Goal: Task Accomplishment & Management: Use online tool/utility

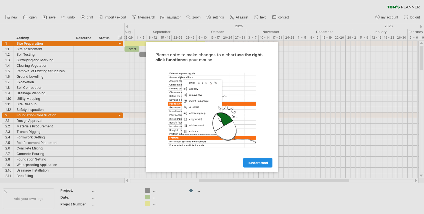
click at [253, 164] on span "I understand" at bounding box center [258, 163] width 20 height 4
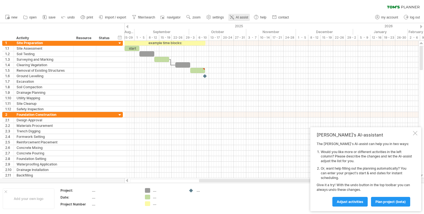
click at [239, 18] on span "AI assist" at bounding box center [242, 17] width 12 height 4
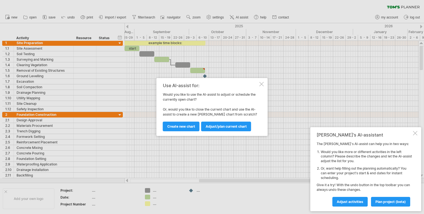
click at [219, 126] on span "Adjust/plan current chart" at bounding box center [226, 127] width 41 height 4
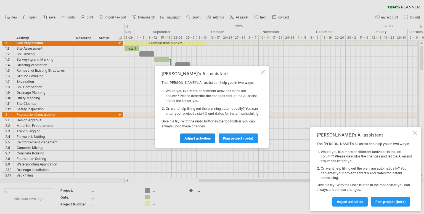
click at [208, 140] on span "Adjust activities" at bounding box center [197, 138] width 27 height 4
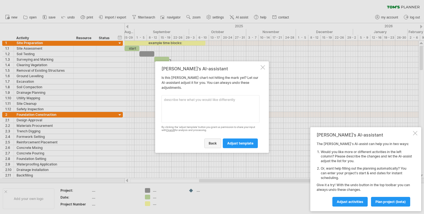
click at [208, 142] on link "back" at bounding box center [212, 144] width 17 height 10
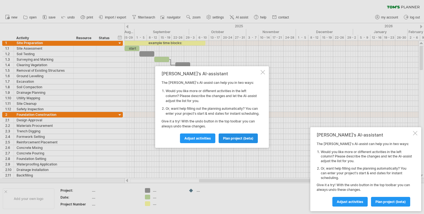
click at [244, 140] on span "plan project (beta)" at bounding box center [238, 138] width 30 height 4
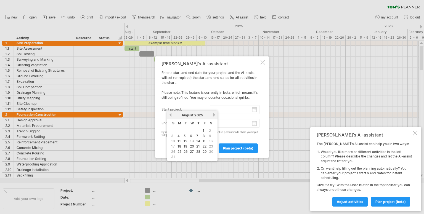
click at [228, 111] on input "start project:" at bounding box center [235, 109] width 50 height 9
click at [192, 115] on span "August" at bounding box center [188, 115] width 12 height 4
click at [171, 114] on link "previous" at bounding box center [170, 115] width 4 height 4
click at [172, 113] on div "July 2025" at bounding box center [192, 115] width 40 height 4
click at [171, 114] on link "previous" at bounding box center [170, 115] width 4 height 4
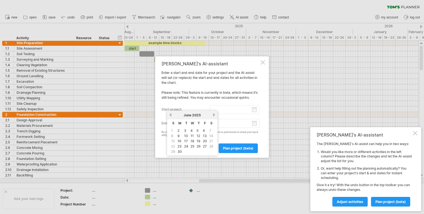
click at [171, 114] on link "previous" at bounding box center [170, 115] width 4 height 4
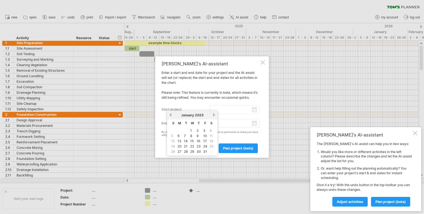
click at [171, 114] on link "previous" at bounding box center [170, 115] width 4 height 4
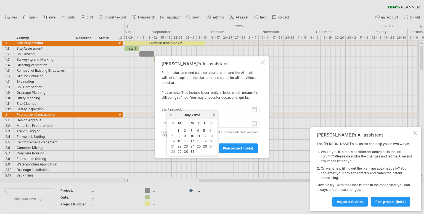
click at [171, 114] on link "previous" at bounding box center [170, 115] width 4 height 4
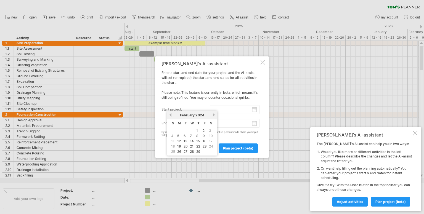
click at [171, 114] on link "previous" at bounding box center [170, 115] width 4 height 4
click at [203, 135] on link "13" at bounding box center [204, 135] width 5 height 5
type input "********"
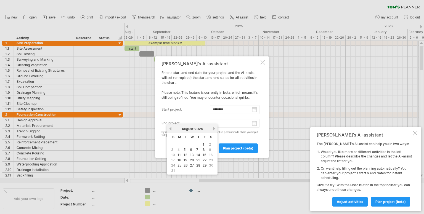
click at [224, 122] on input "end project:" at bounding box center [235, 123] width 50 height 9
click at [171, 128] on link "previous" at bounding box center [170, 129] width 4 height 4
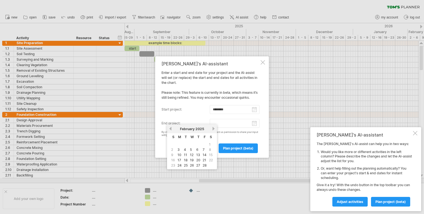
click at [171, 128] on link "previous" at bounding box center [170, 129] width 4 height 4
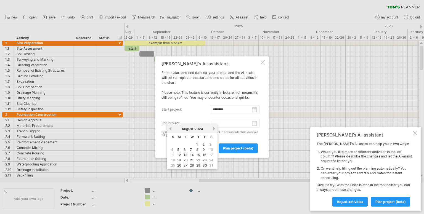
click at [171, 128] on link "previous" at bounding box center [170, 129] width 4 height 4
click at [199, 148] on link "11" at bounding box center [198, 149] width 4 height 5
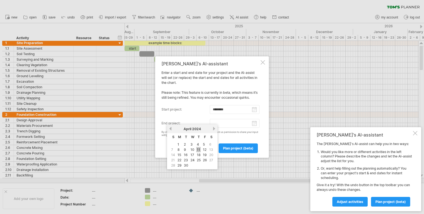
type input "********"
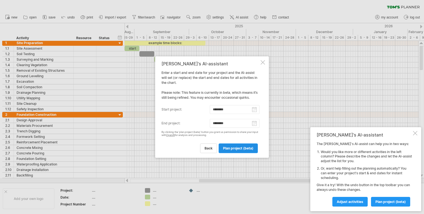
click at [229, 149] on span "plan project (beta)" at bounding box center [238, 148] width 30 height 4
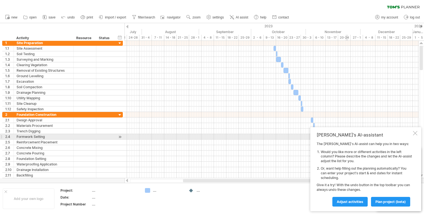
click at [414, 134] on div at bounding box center [415, 133] width 4 height 4
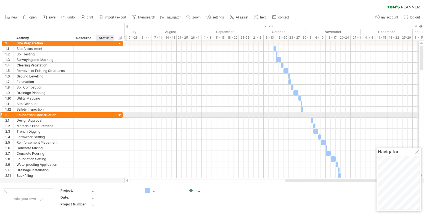
click at [109, 114] on div at bounding box center [105, 114] width 12 height 5
click at [111, 113] on div at bounding box center [105, 114] width 18 height 5
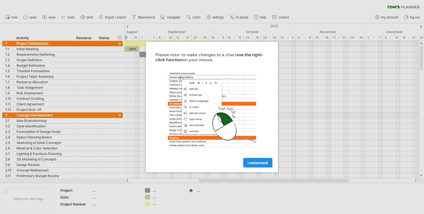
click at [255, 166] on link "I understand" at bounding box center [257, 163] width 29 height 10
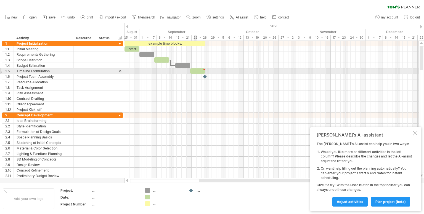
type textarea "**********"
